Goal: Navigation & Orientation: Go to known website

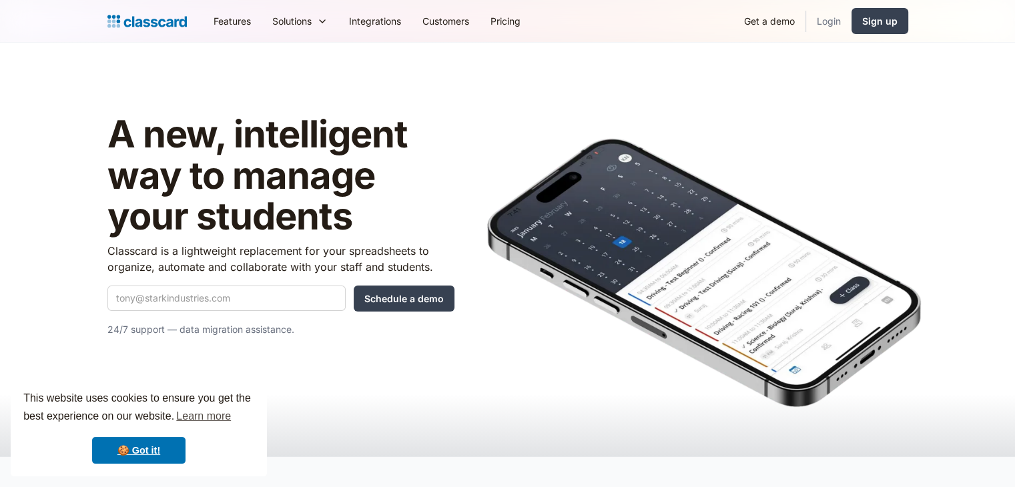
click at [832, 22] on link "Login" at bounding box center [828, 21] width 45 height 30
click at [821, 19] on link "Login" at bounding box center [828, 21] width 45 height 30
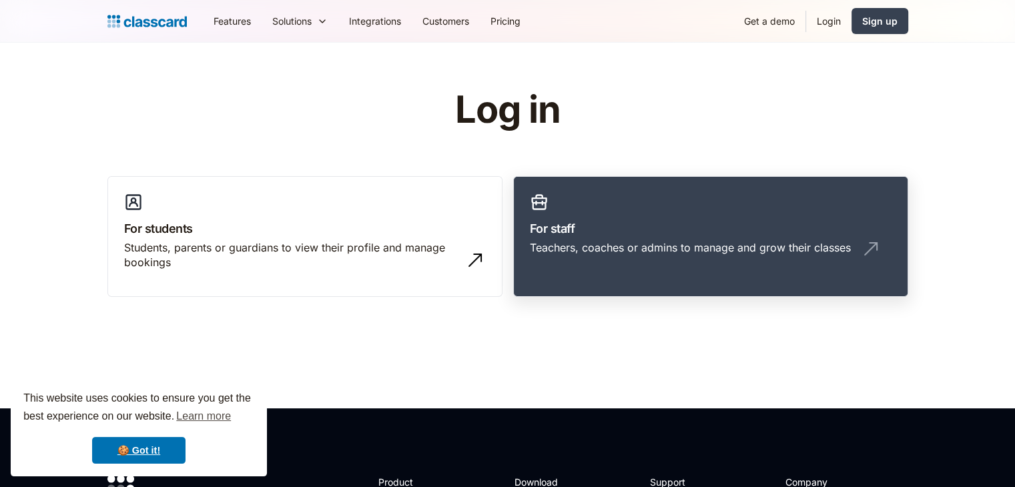
click at [625, 236] on h3 "For staff" at bounding box center [711, 229] width 362 height 18
